Goal: Navigation & Orientation: Find specific page/section

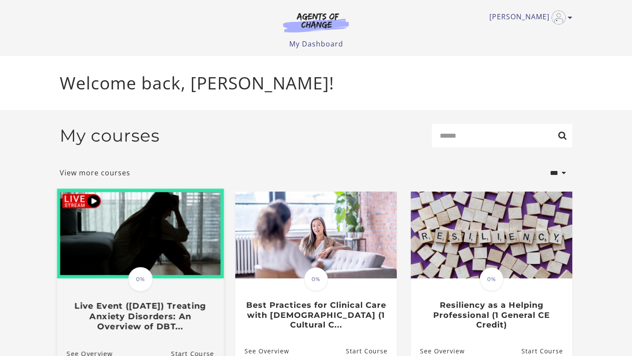
click at [149, 319] on h3 "Live Event ([DATE]) Treating Anxiety Disorders: An Overview of DBT..." at bounding box center [140, 316] width 147 height 31
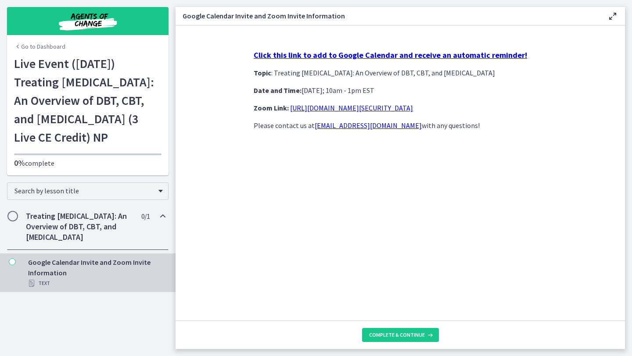
click at [61, 94] on h1 "Live Event (8/22/25) Treating Anxiety Disorders: An Overview of DBT, CBT, and E…" at bounding box center [87, 100] width 147 height 92
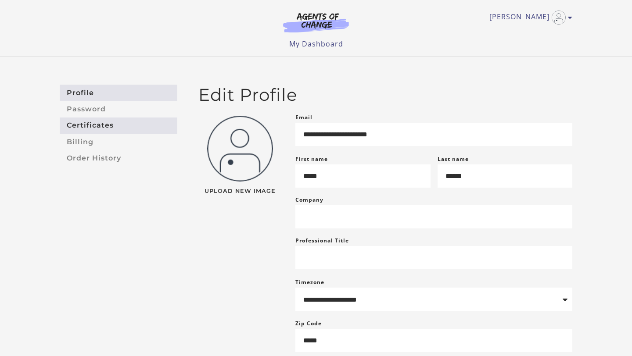
click at [80, 128] on link "Certificates" at bounding box center [119, 126] width 118 height 16
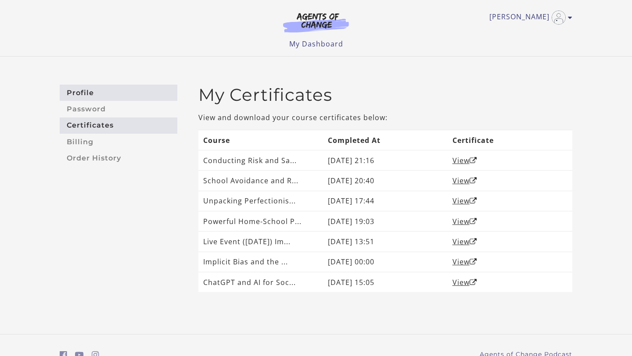
click at [86, 89] on link "Profile" at bounding box center [119, 93] width 118 height 16
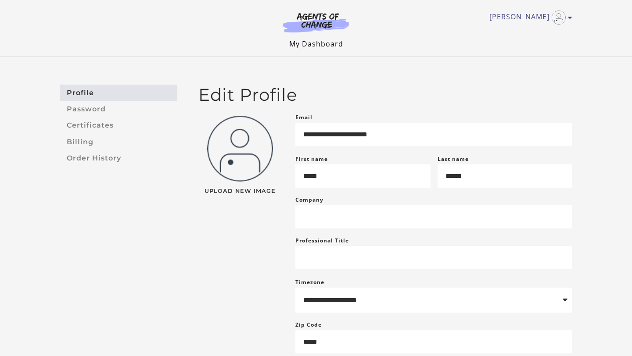
click at [308, 43] on link "My Dashboard" at bounding box center [316, 44] width 54 height 10
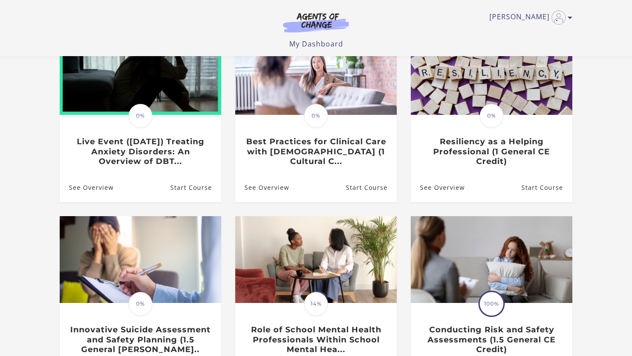
scroll to position [94, 0]
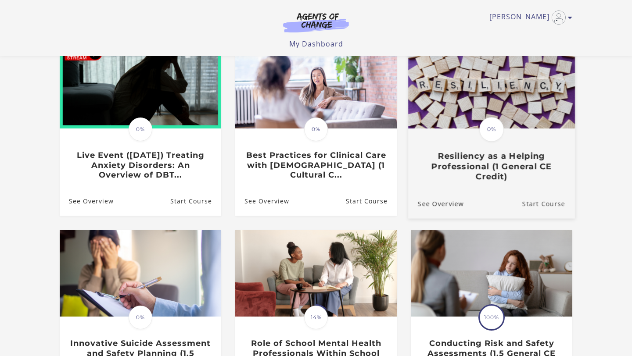
click at [539, 209] on link "Start Course" at bounding box center [548, 203] width 53 height 29
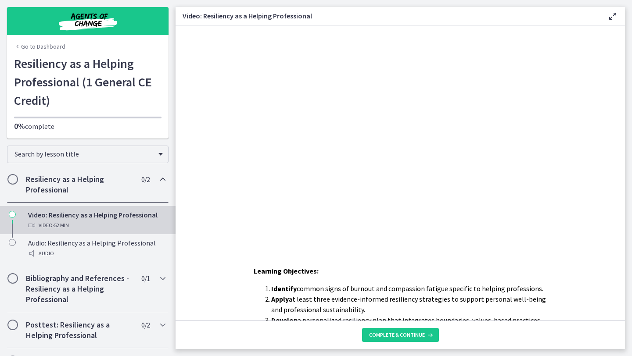
scroll to position [13, 0]
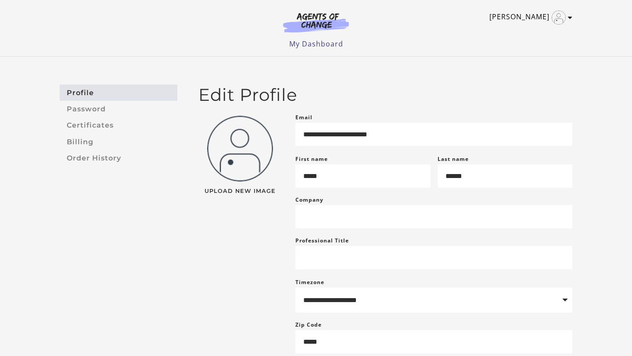
click at [525, 20] on link "[PERSON_NAME]" at bounding box center [528, 18] width 79 height 14
click at [523, 32] on link "My Account" at bounding box center [535, 32] width 77 height 15
click at [529, 16] on link "[PERSON_NAME]" at bounding box center [528, 18] width 79 height 14
click at [527, 47] on link "Support" at bounding box center [535, 46] width 77 height 15
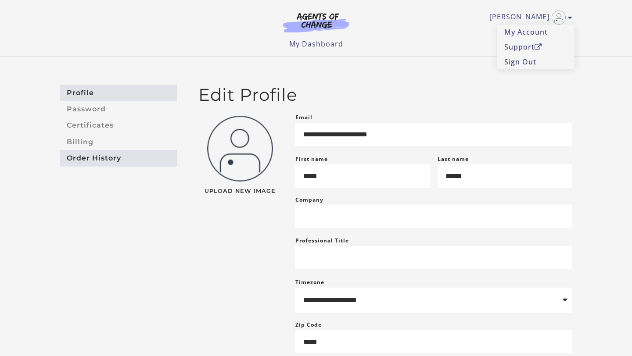
click at [106, 159] on link "Order History" at bounding box center [119, 158] width 118 height 16
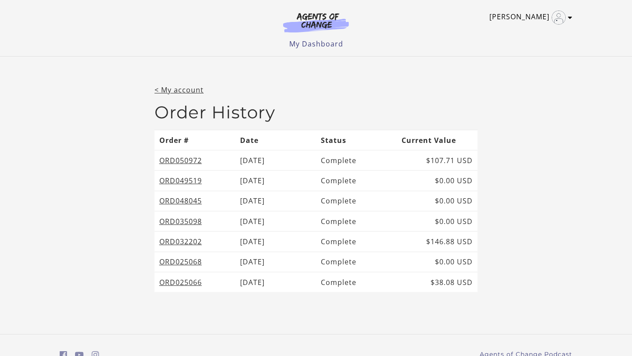
click at [571, 20] on icon "Toggle menu" at bounding box center [570, 17] width 4 height 7
click at [522, 32] on link "My Account" at bounding box center [535, 32] width 77 height 15
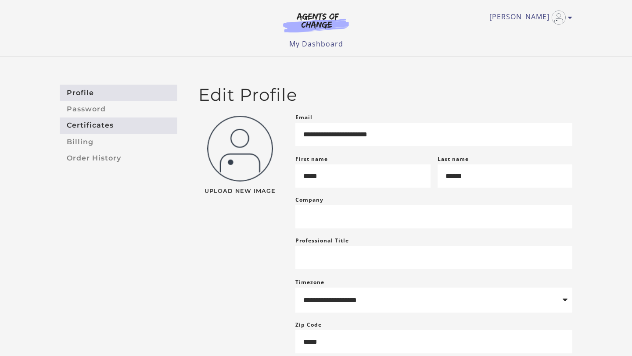
click at [72, 129] on link "Certificates" at bounding box center [119, 126] width 118 height 16
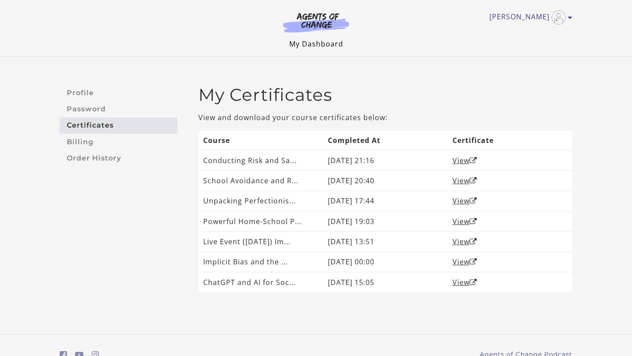
click at [298, 44] on link "My Dashboard" at bounding box center [316, 44] width 54 height 10
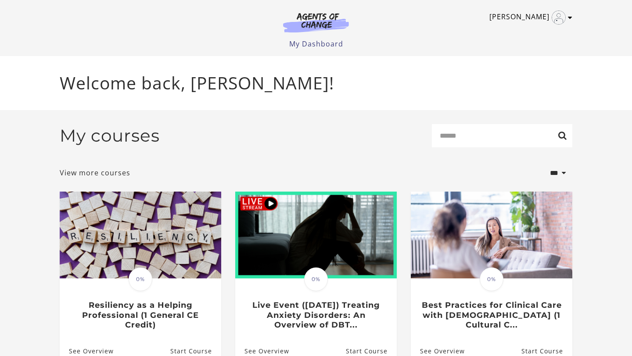
click at [531, 19] on link "[PERSON_NAME]" at bounding box center [528, 18] width 79 height 14
